Goal: Task Accomplishment & Management: Manage account settings

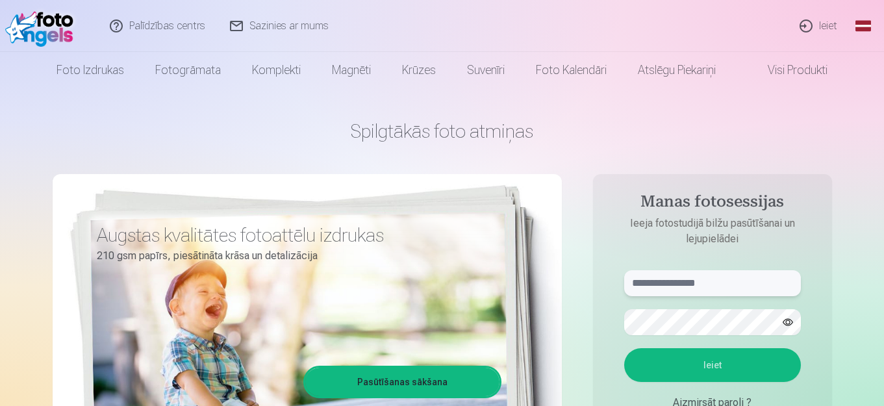
click at [723, 276] on input "text" at bounding box center [712, 283] width 177 height 26
type input "**********"
click at [708, 361] on button "Ieiet" at bounding box center [712, 365] width 177 height 34
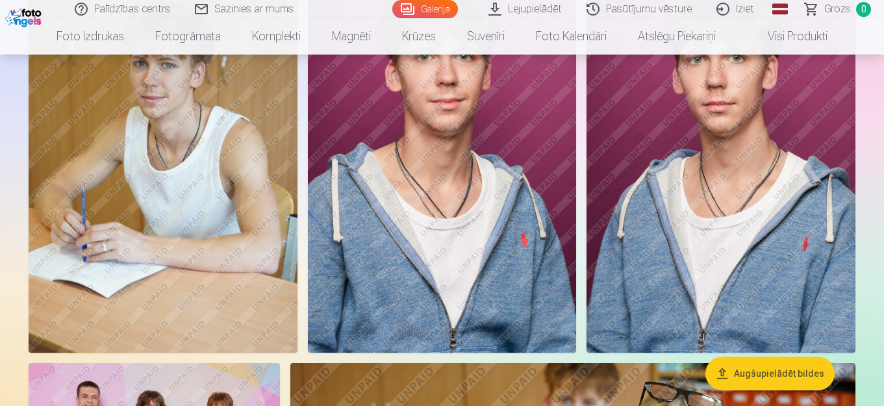
scroll to position [1473, 0]
